Goal: Use online tool/utility: Utilize a website feature to perform a specific function

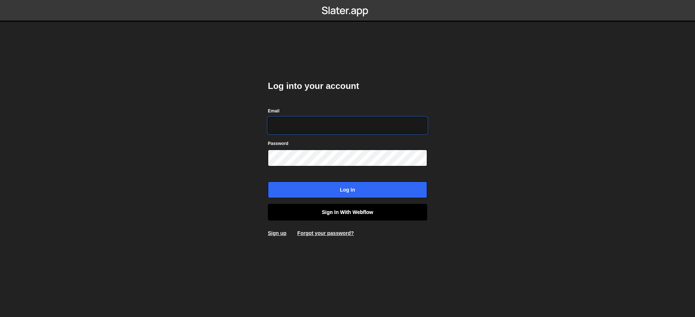
type input "[EMAIL_ADDRESS][DOMAIN_NAME]"
drag, startPoint x: 294, startPoint y: 212, endPoint x: 211, endPoint y: 211, distance: 82.5
click at [293, 212] on link "Sign in with Webflow" at bounding box center [347, 212] width 159 height 17
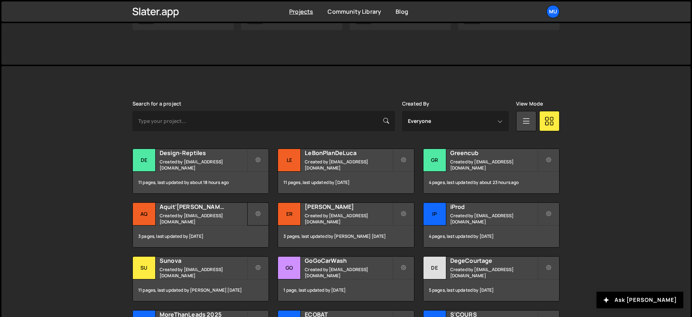
scroll to position [179, 0]
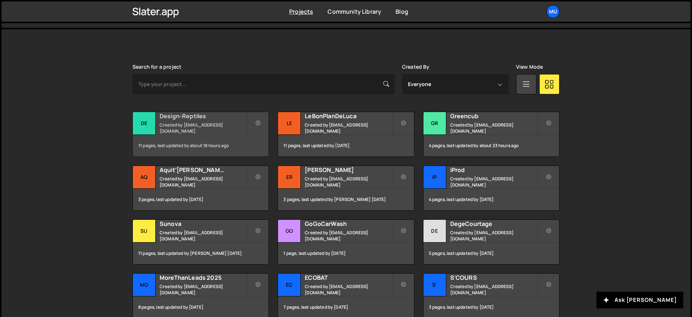
click at [180, 126] on small "Created by muratdesigns1@gmail.com" at bounding box center [203, 128] width 87 height 12
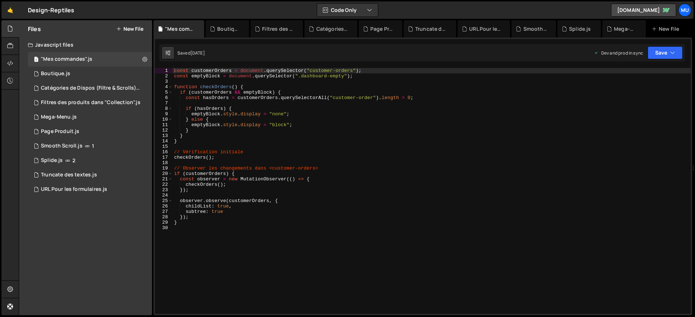
click at [130, 29] on button "New File" at bounding box center [129, 29] width 27 height 6
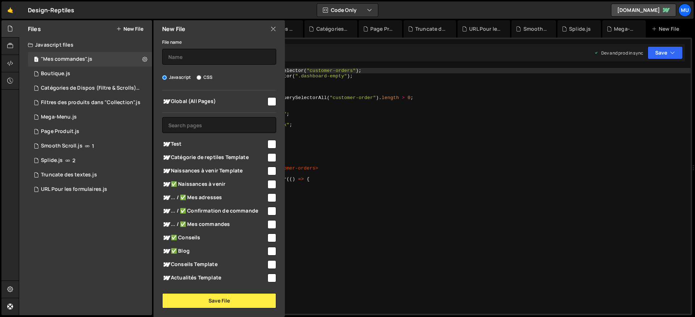
click at [191, 98] on span "Global (All Pages)" at bounding box center [214, 101] width 104 height 9
checkbox input "true"
click at [188, 53] on input "text" at bounding box center [219, 57] width 114 height 16
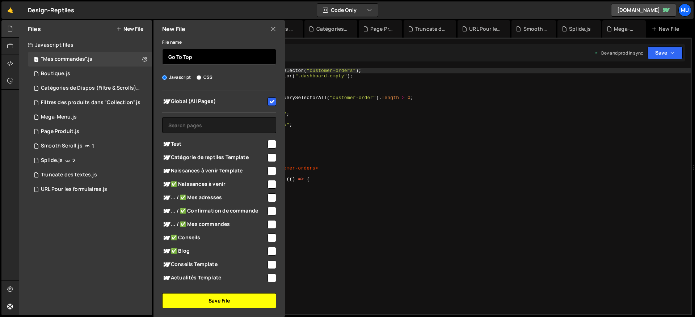
type input "Go To Top"
click at [233, 296] on button "Save File" at bounding box center [219, 300] width 114 height 15
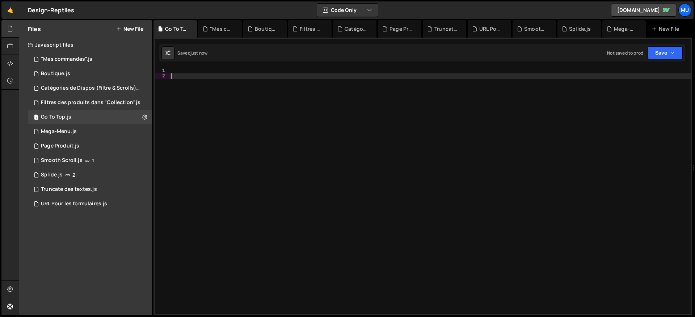
click at [256, 81] on div at bounding box center [430, 196] width 521 height 257
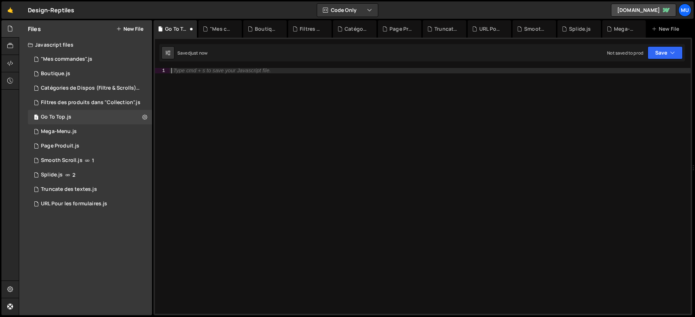
click at [256, 81] on div "Type cmd + s to save your Javascript file." at bounding box center [430, 196] width 521 height 257
click at [220, 68] on div "Type cmd + s to save your Javascript file." at bounding box center [221, 70] width 97 height 5
